Goal: Transaction & Acquisition: Obtain resource

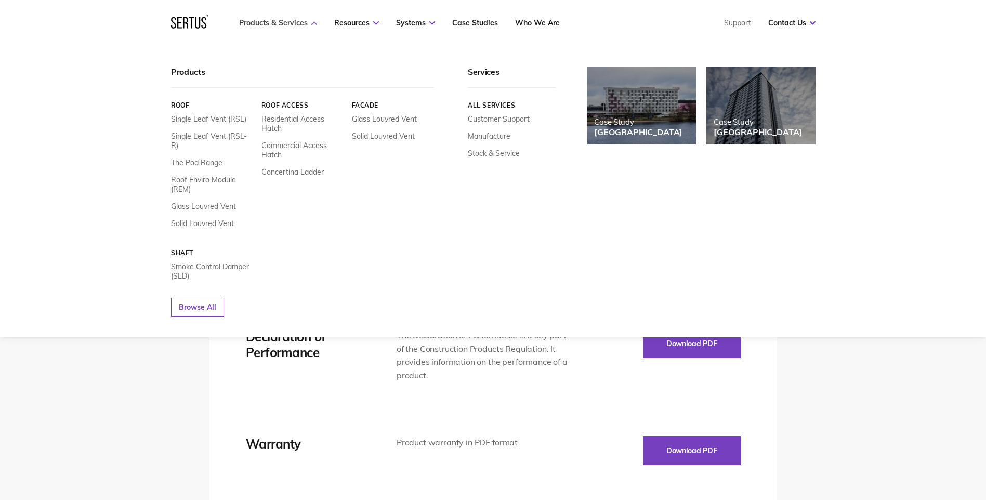
click at [294, 20] on link "Products & Services" at bounding box center [278, 22] width 78 height 9
click at [186, 158] on link "The Pod Range" at bounding box center [196, 162] width 51 height 9
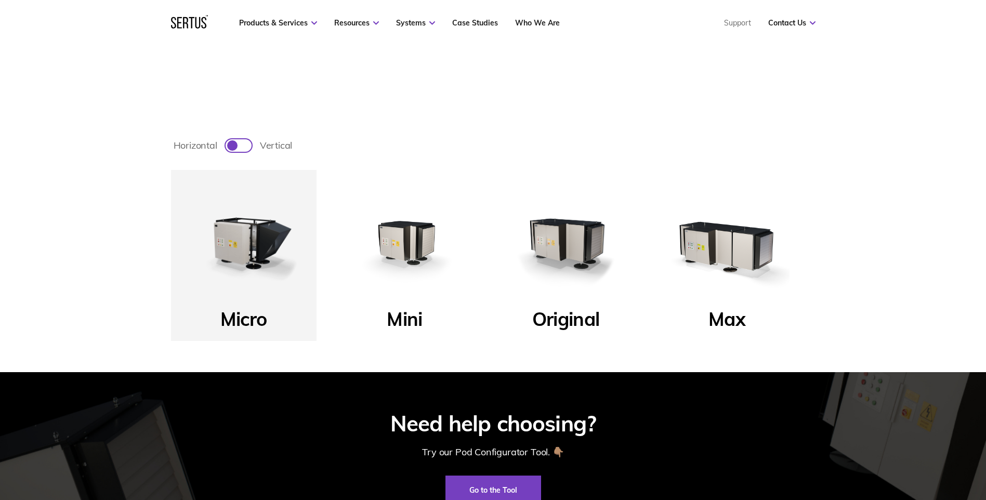
scroll to position [364, 0]
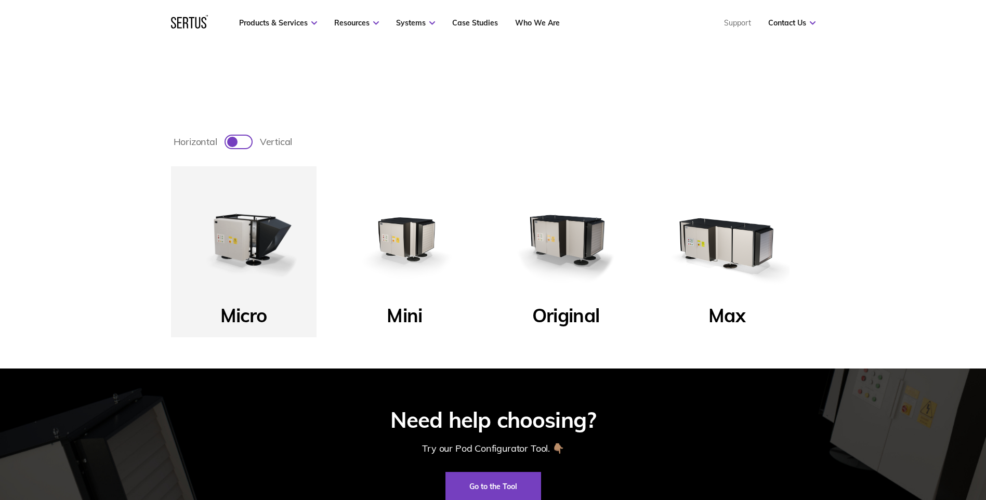
click at [233, 141] on div at bounding box center [232, 142] width 10 height 10
checkbox input "true"
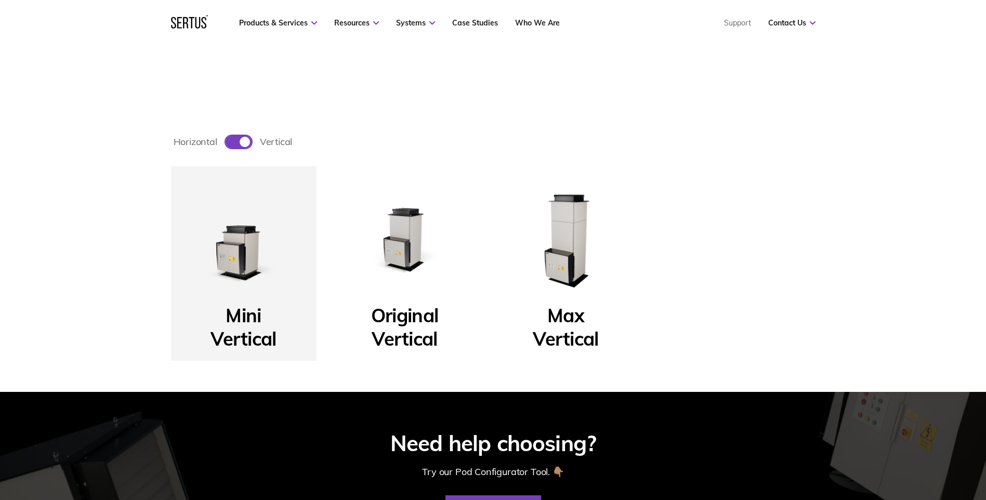
click at [253, 332] on p "Mini Vertical" at bounding box center [244, 321] width 66 height 35
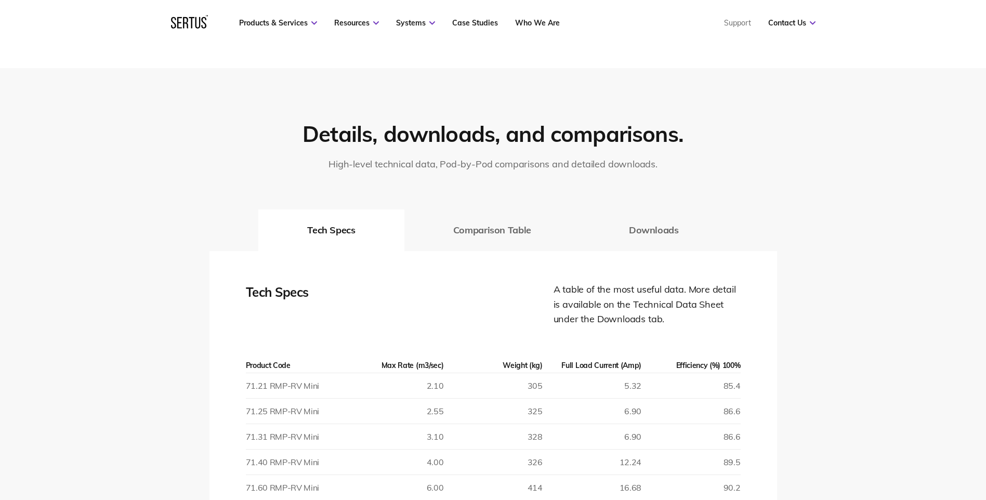
scroll to position [1404, 0]
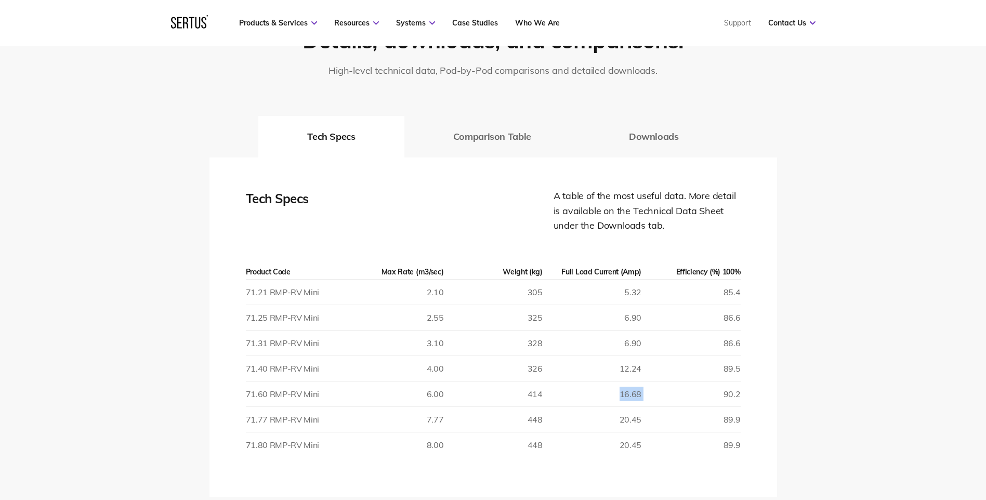
drag, startPoint x: 644, startPoint y: 395, endPoint x: 615, endPoint y: 394, distance: 28.6
click at [615, 394] on tr "71.60 RMP-RV Mini 6.00 414 16.68 90.2" at bounding box center [493, 394] width 495 height 25
click at [642, 138] on button "Downloads" at bounding box center [654, 137] width 148 height 42
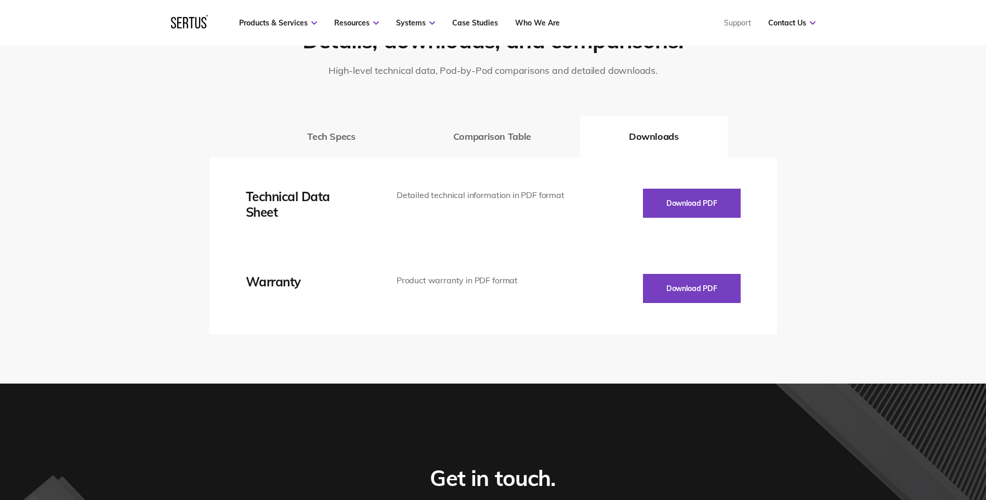
click at [620, 196] on div "Download PDF" at bounding box center [655, 204] width 172 height 31
click at [658, 197] on button "Download PDF" at bounding box center [692, 203] width 98 height 29
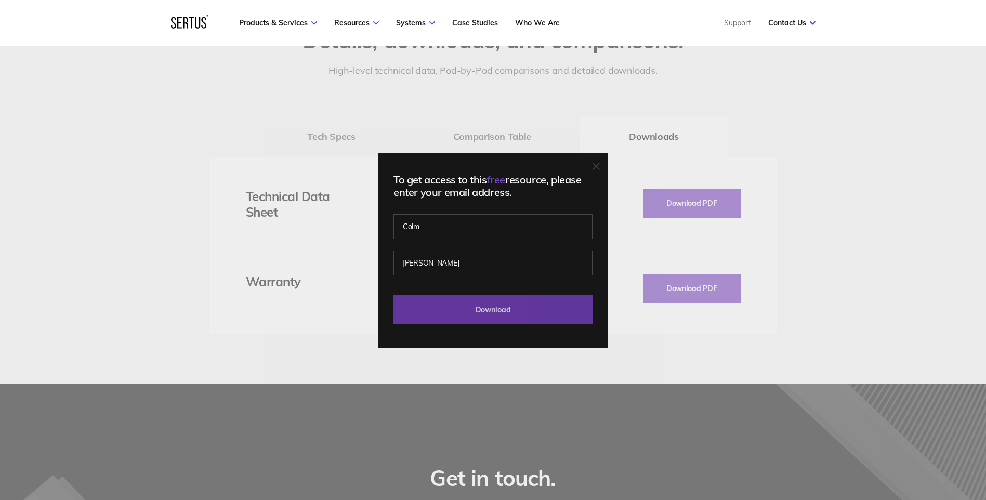
click at [491, 308] on input "Download" at bounding box center [493, 309] width 199 height 29
